Goal: Complete application form

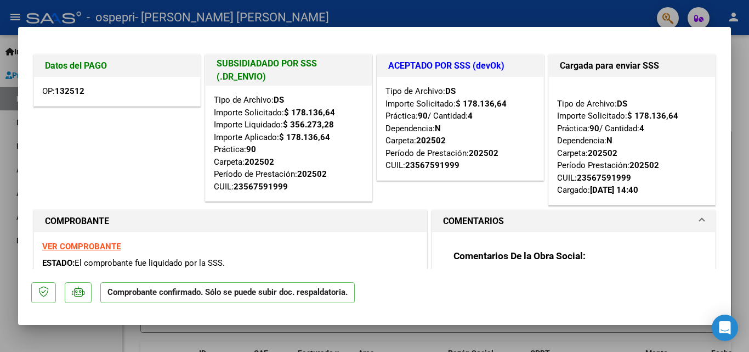
click at [733, 122] on div at bounding box center [374, 176] width 749 height 352
type input "$ 0,00"
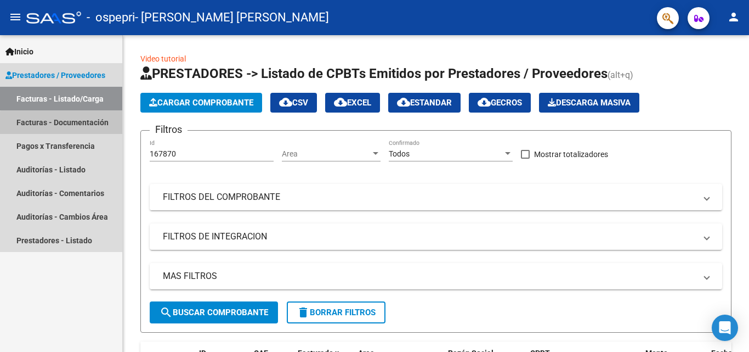
click at [80, 125] on link "Facturas - Documentación" at bounding box center [61, 122] width 122 height 24
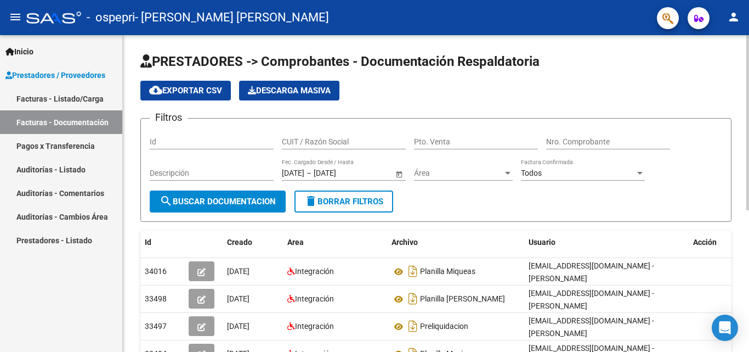
click at [749, 86] on div at bounding box center [747, 122] width 3 height 175
